Goal: Task Accomplishment & Management: Use online tool/utility

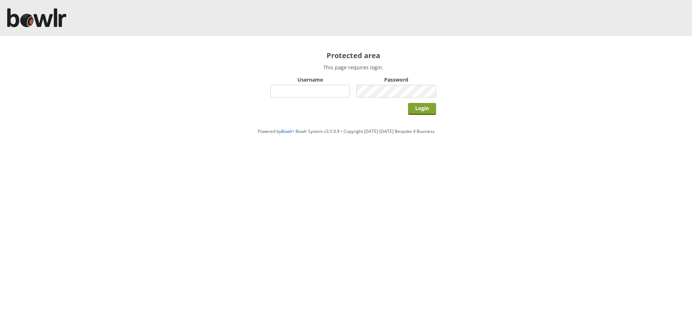
type input "hornseaindoorbowlsclub"
click at [426, 111] on input "Login" at bounding box center [422, 109] width 28 height 12
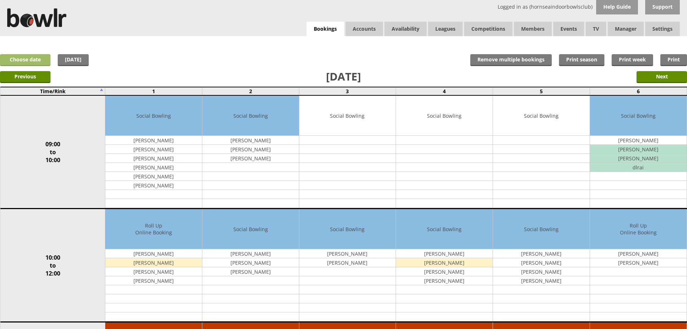
click at [24, 57] on link "Choose date" at bounding box center [25, 60] width 50 height 12
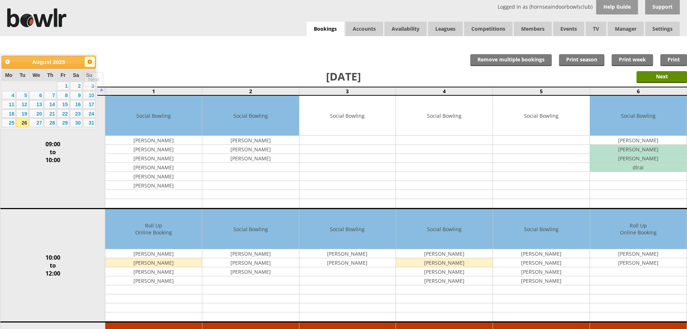
click at [91, 62] on span "Next" at bounding box center [90, 62] width 6 height 6
click at [66, 88] on link "5" at bounding box center [63, 85] width 12 height 9
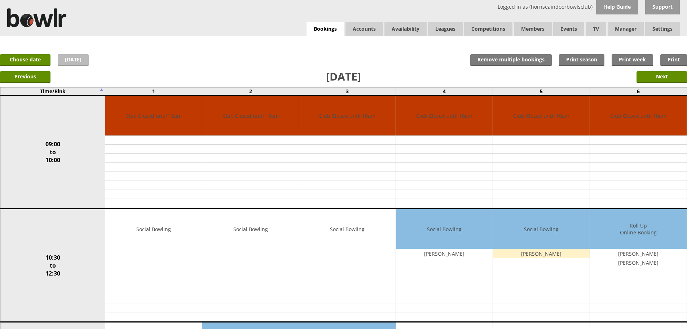
click at [77, 61] on link "[DATE]" at bounding box center [73, 60] width 31 height 12
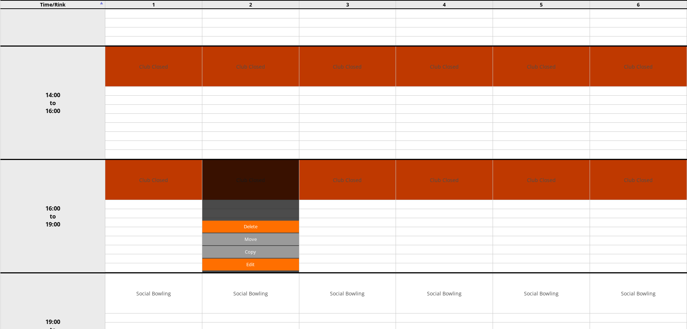
scroll to position [505, 0]
